Goal: Information Seeking & Learning: Learn about a topic

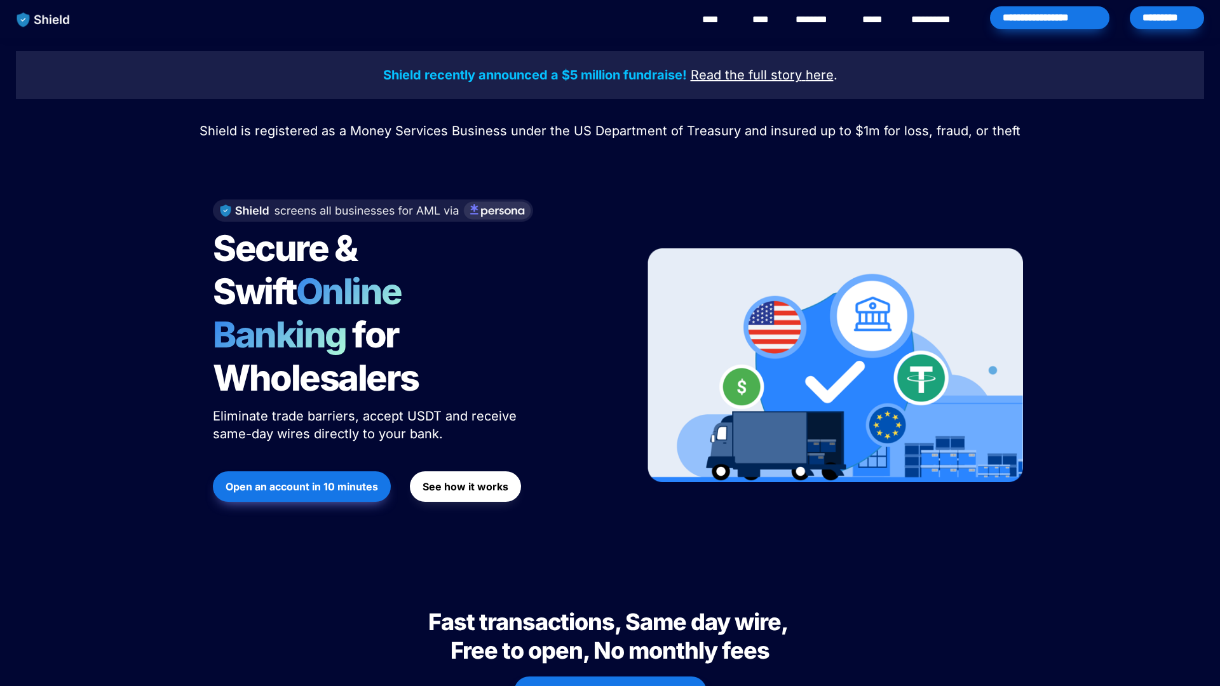
click at [796, 14] on link "********" at bounding box center [818, 19] width 45 height 15
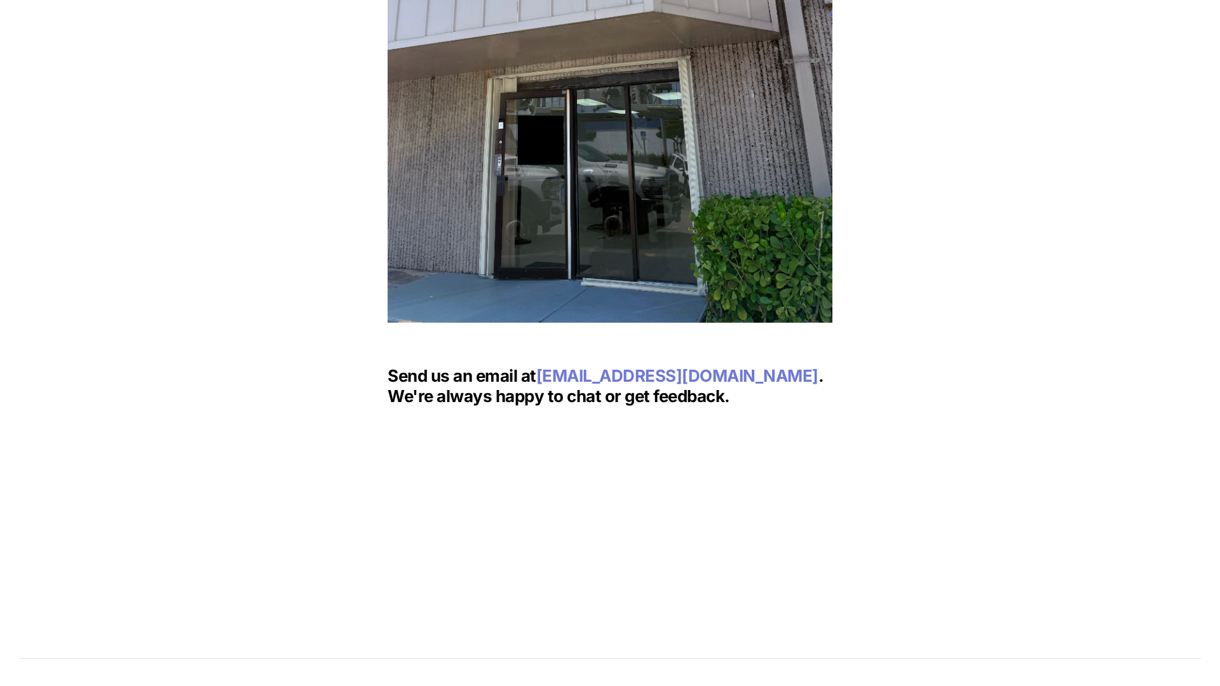
scroll to position [1964, 0]
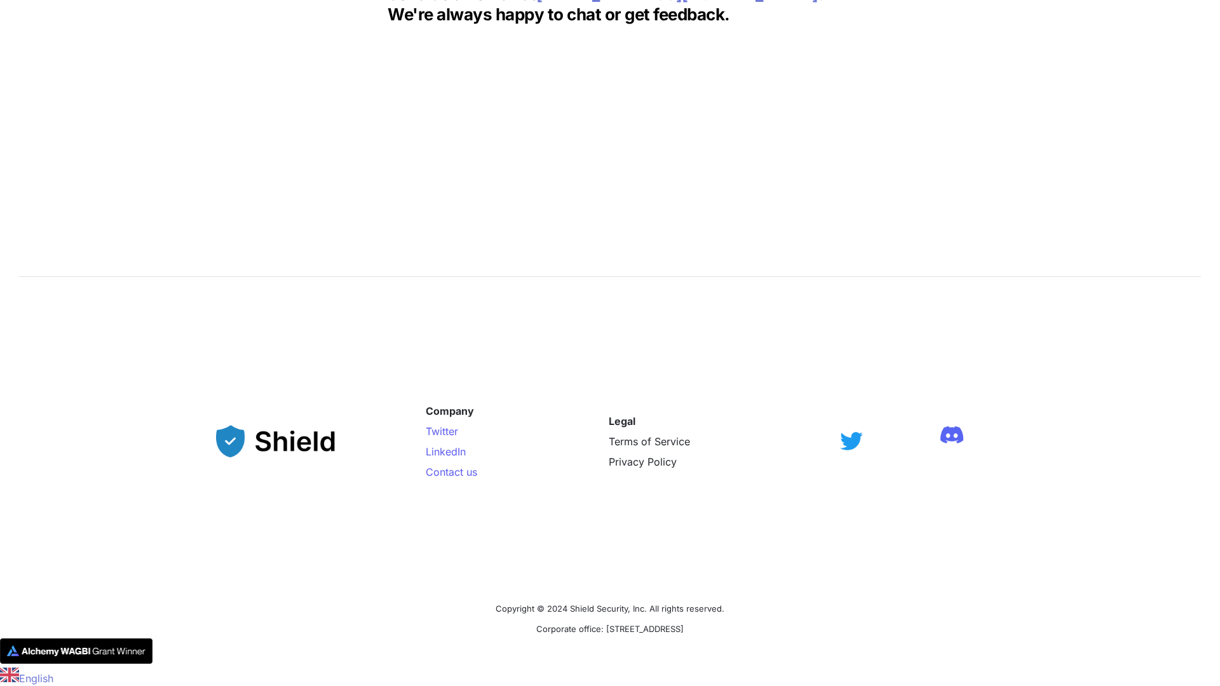
click at [940, 426] on img at bounding box center [951, 434] width 23 height 17
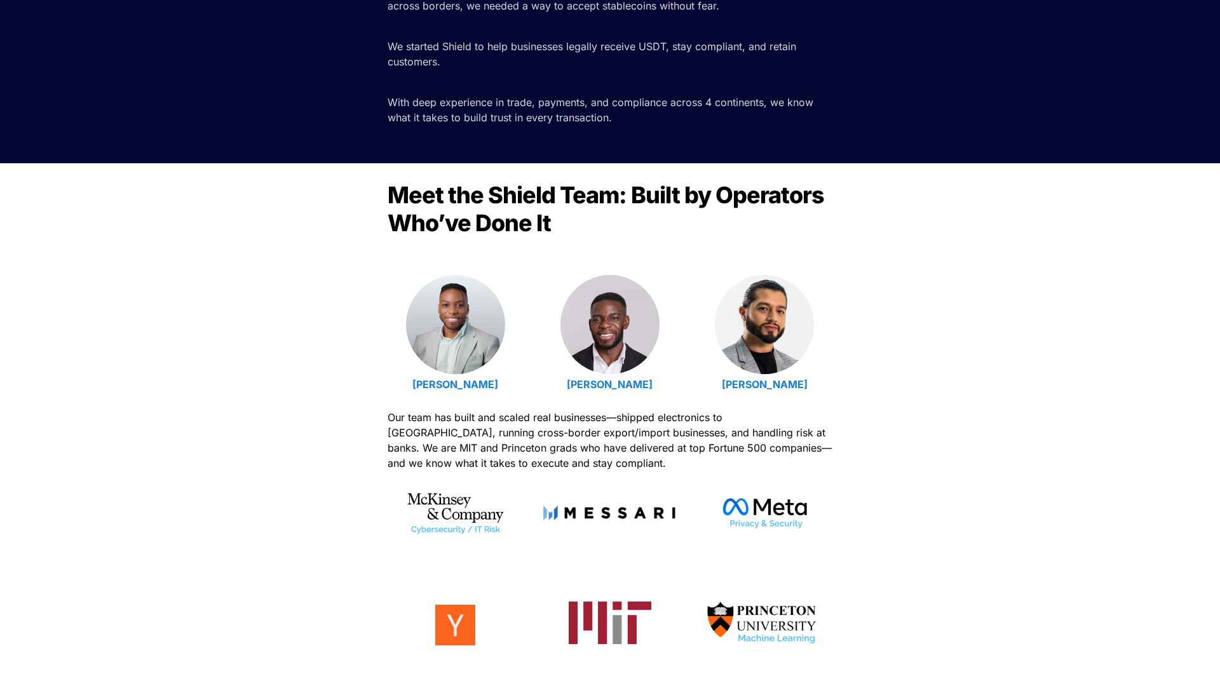
scroll to position [248, 0]
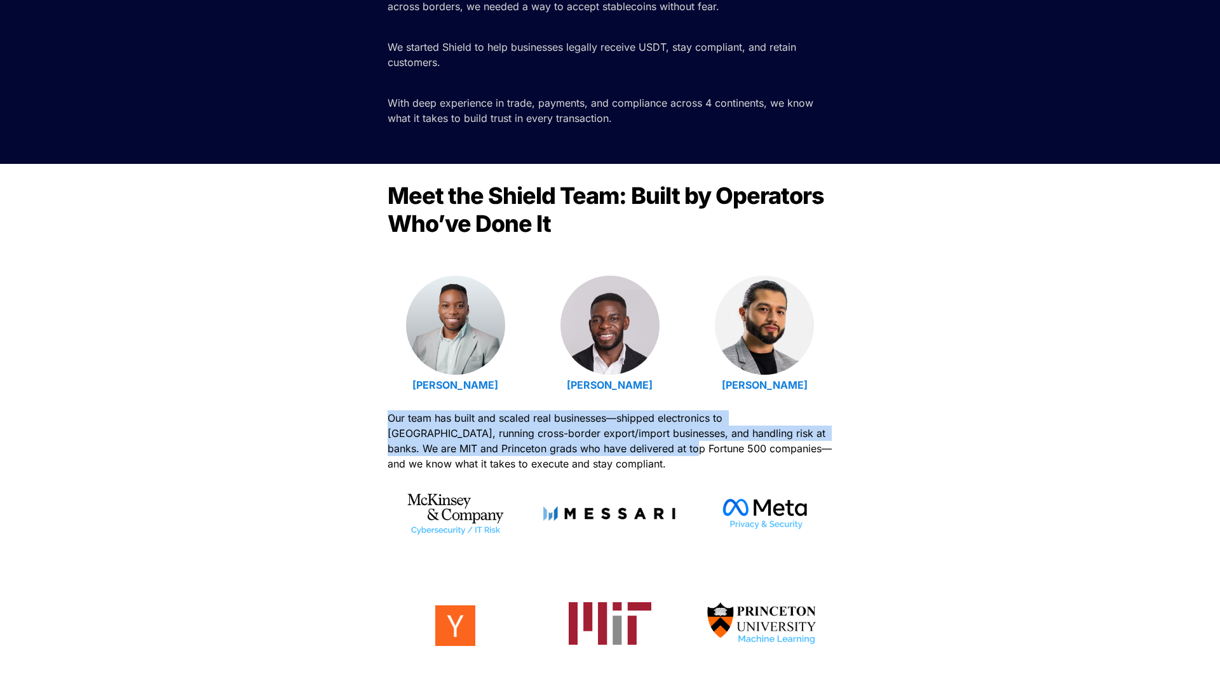
drag, startPoint x: 370, startPoint y: 425, endPoint x: 579, endPoint y: 437, distance: 208.8
click at [598, 444] on div "Meet the Shield Team: Built by Operators Who’ve Done It Emmanuel Udotong Isaiah…" at bounding box center [610, 438] width 1220 height 548
click at [448, 426] on p "Our team has built and scaled real businesses—shipped electronics to Latin Amer…" at bounding box center [610, 441] width 445 height 66
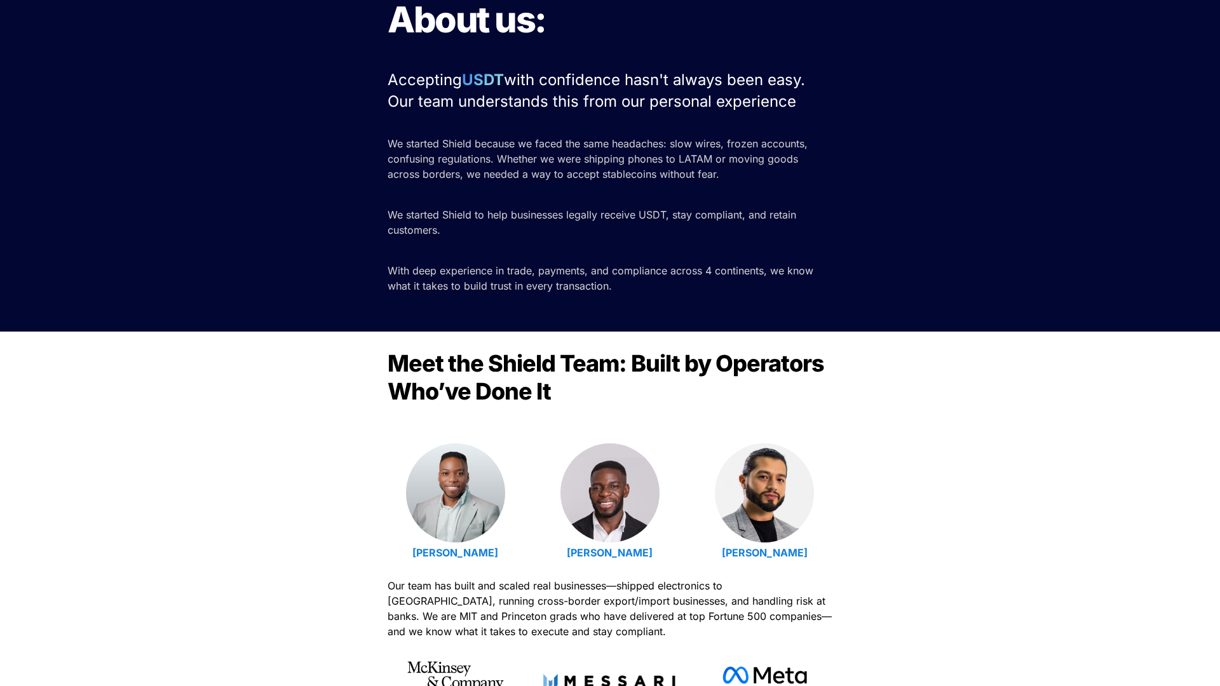
scroll to position [0, 0]
